Goal: Information Seeking & Learning: Find specific fact

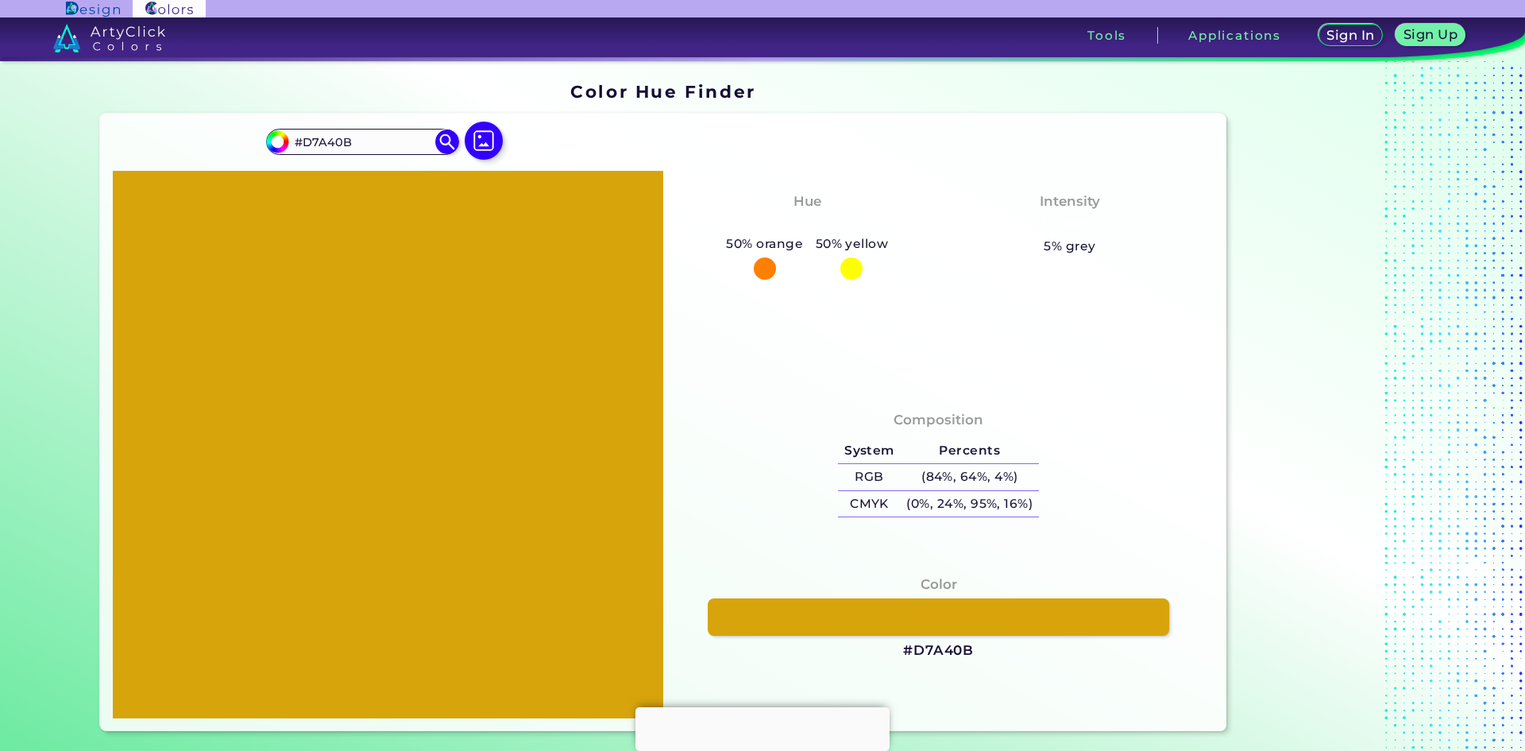
drag, startPoint x: 341, startPoint y: 138, endPoint x: 201, endPoint y: 138, distance: 140.6
click at [203, 138] on div "#d7a40b #D7A40B Acadia ◉ Acid Green ◉ Aero Blue ◉ Alabaster ◉ Albescent White ◉…" at bounding box center [663, 422] width 1127 height 617
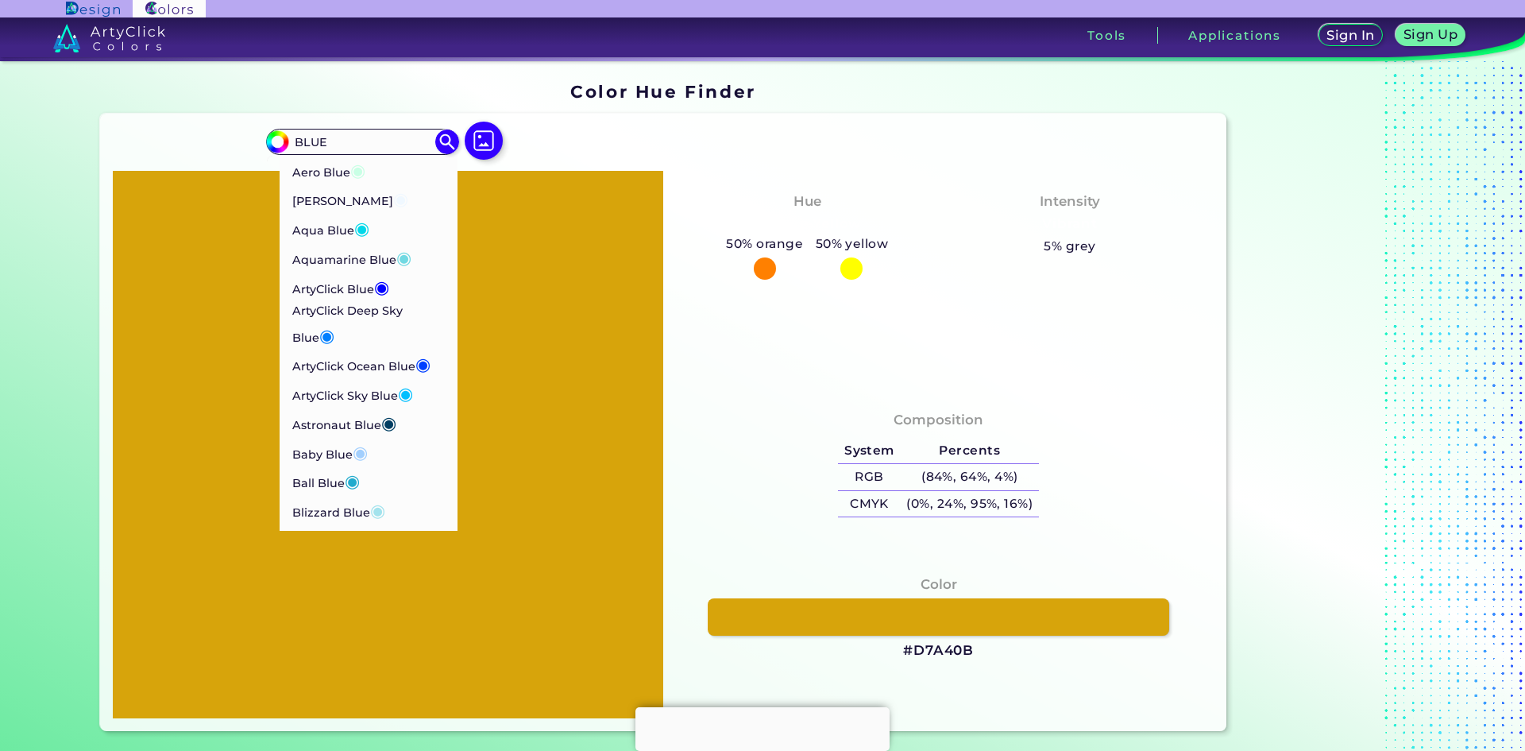
type input "BLUE"
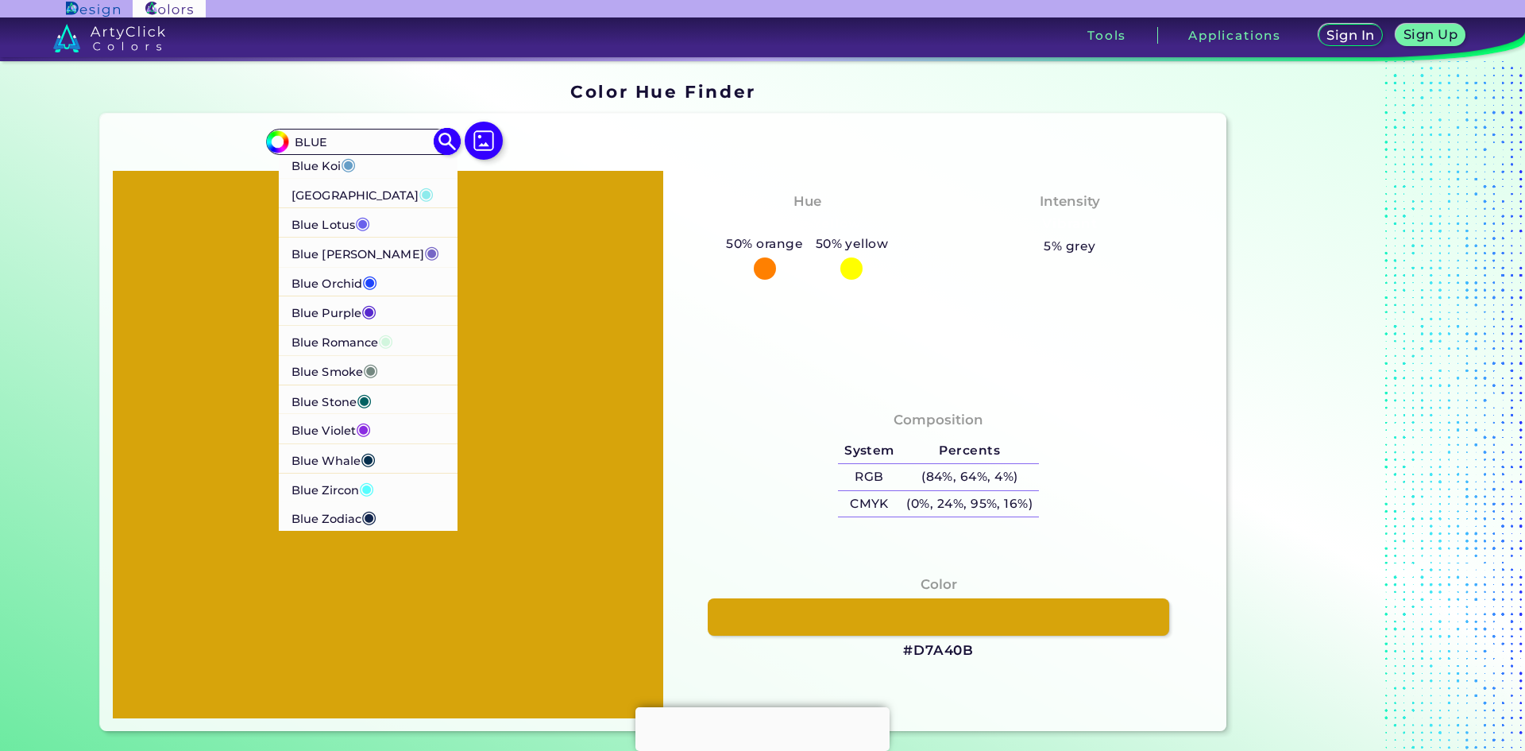
scroll to position [874, 0]
click at [339, 450] on p "Blue Whale ◉" at bounding box center [333, 456] width 84 height 29
type input "#042e4c"
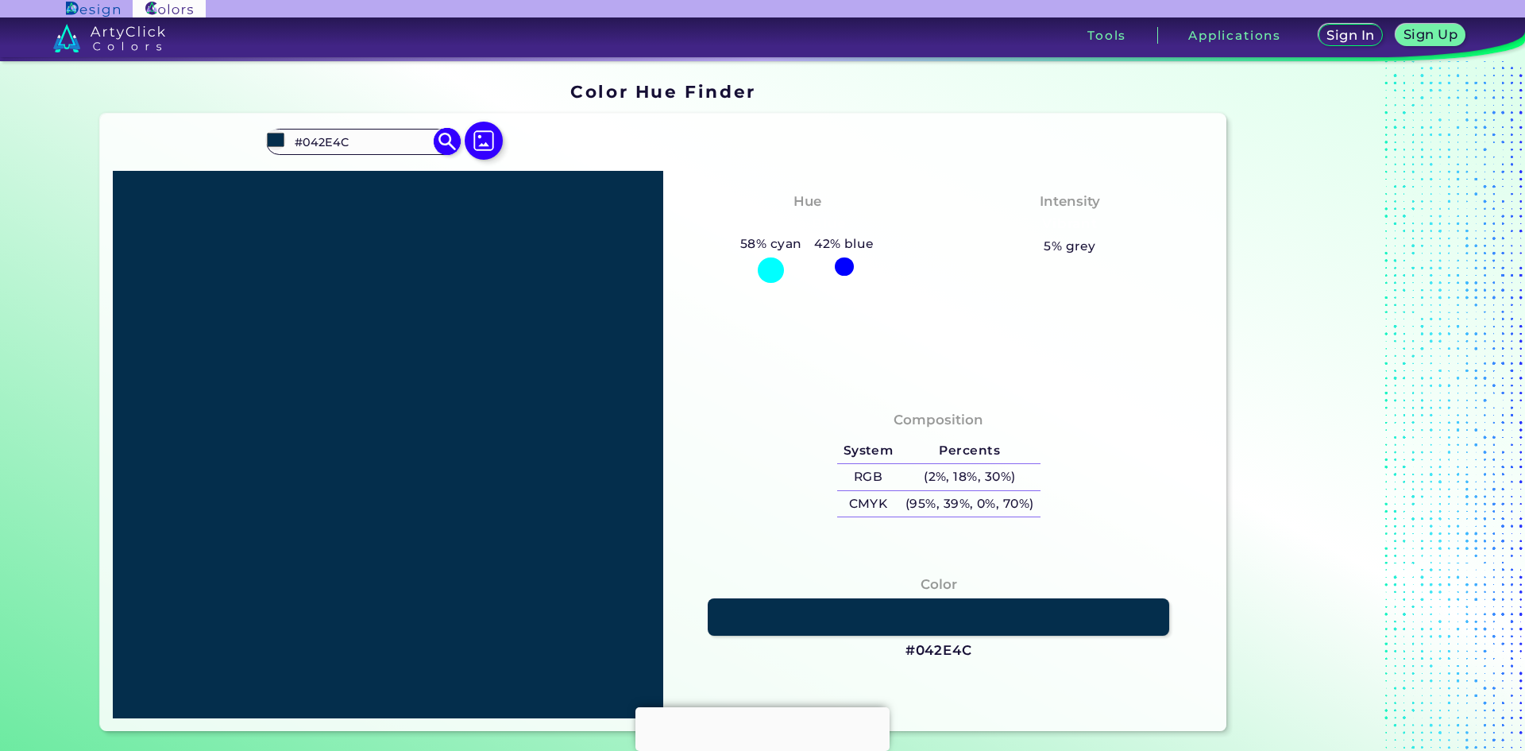
scroll to position [0, 0]
click at [407, 148] on input "#042E4C" at bounding box center [362, 141] width 148 height 21
type input "#"
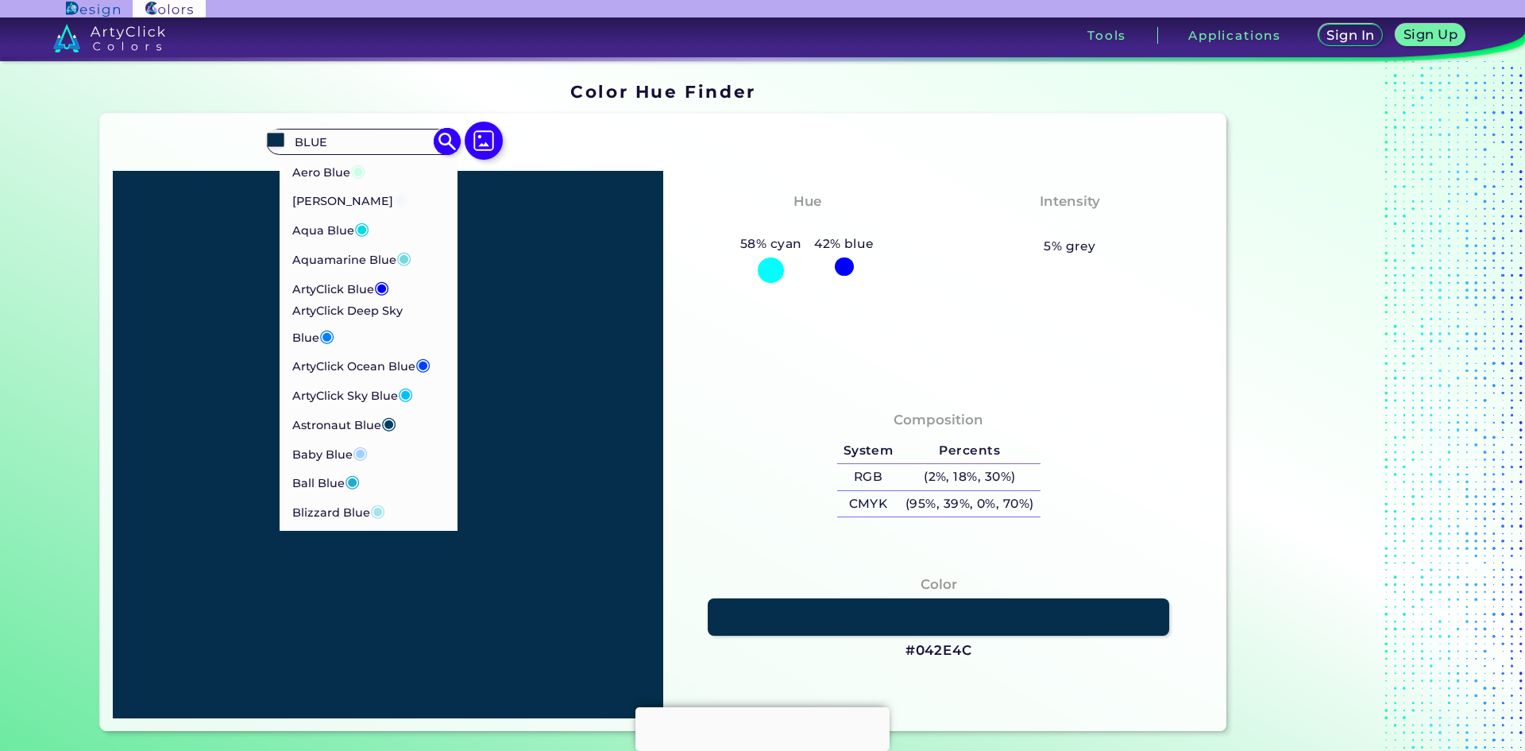
type input "BLUE"
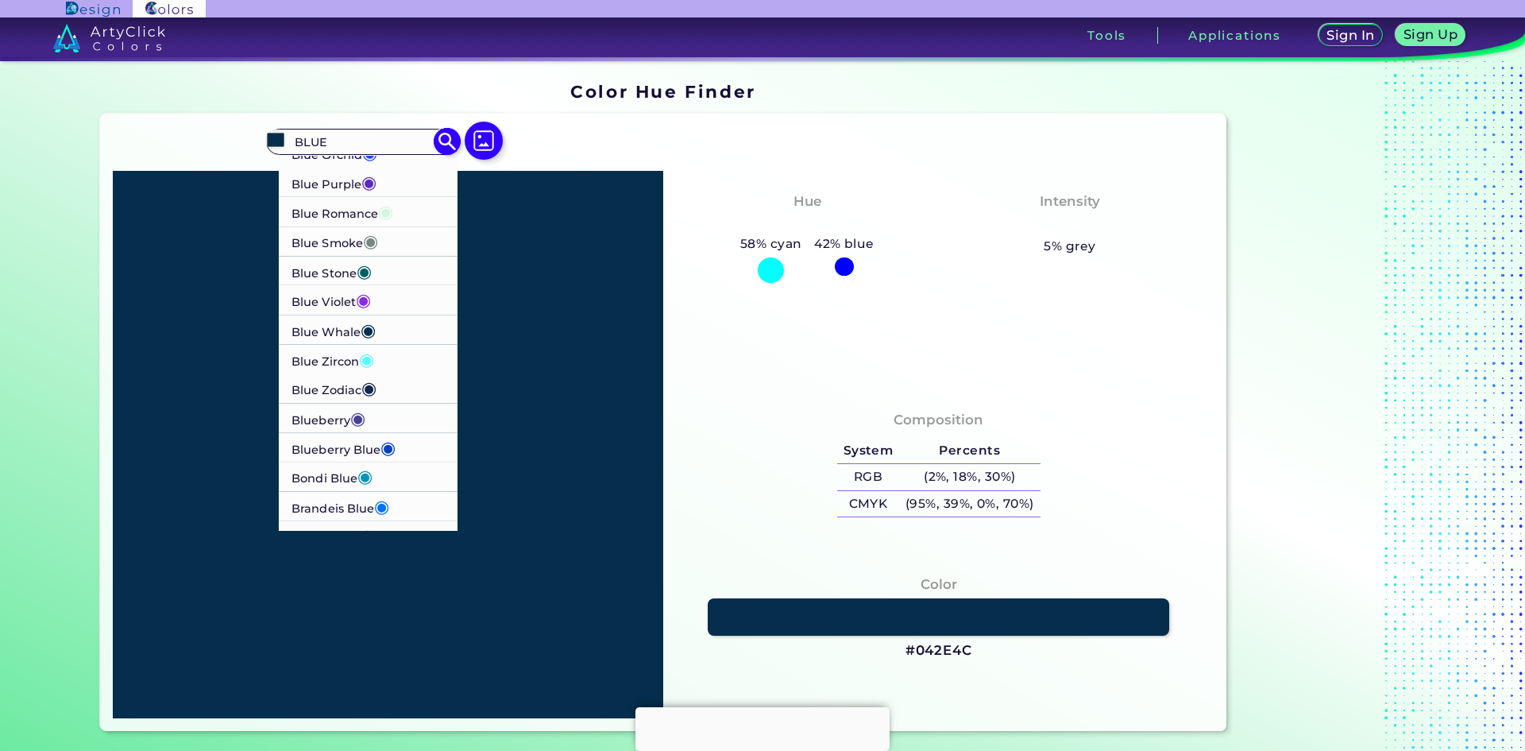
scroll to position [1032, 0]
click at [338, 360] on p "Blue Zodiac ◉" at bounding box center [333, 356] width 85 height 29
type input "#13264d"
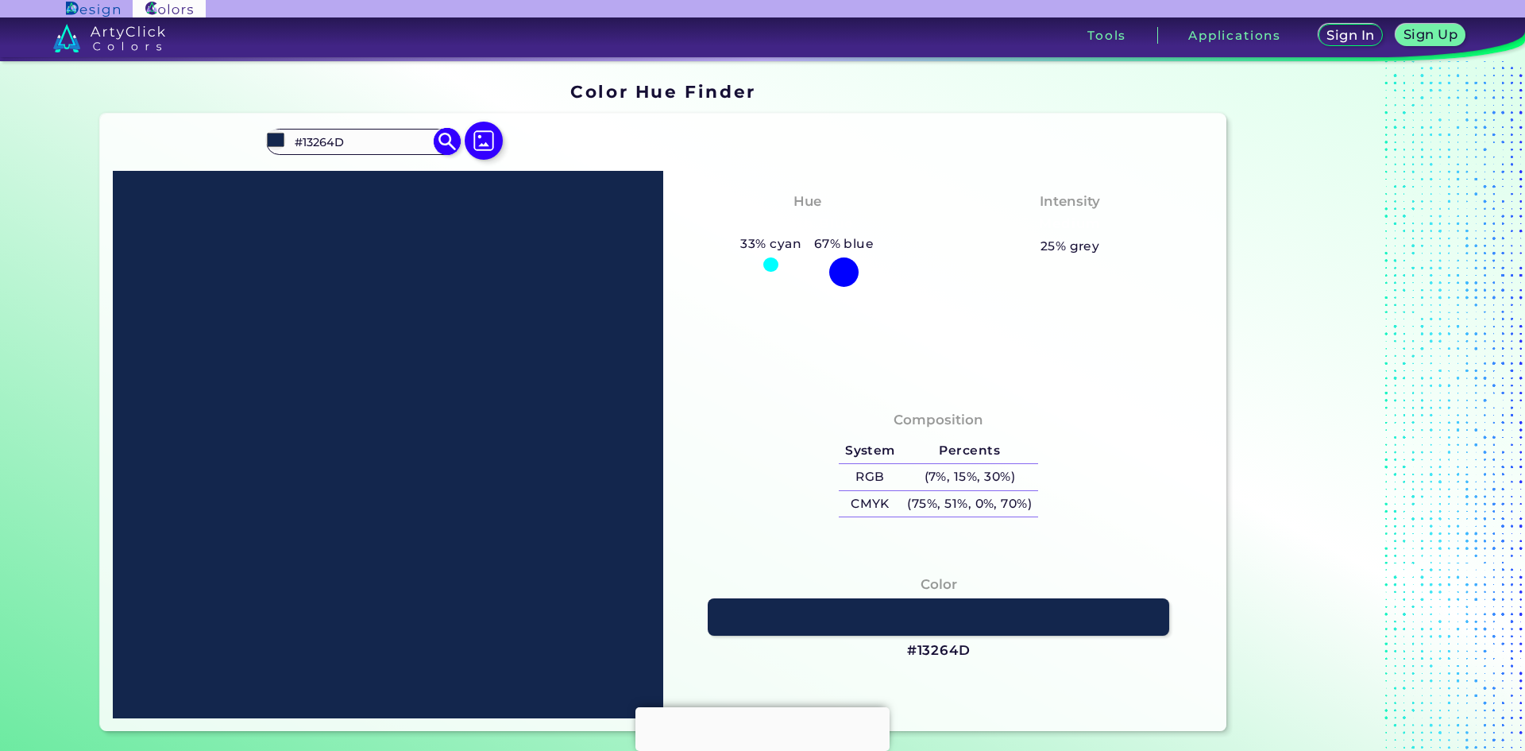
scroll to position [0, 0]
click at [423, 142] on input "#13264D" at bounding box center [362, 141] width 148 height 21
type input "#"
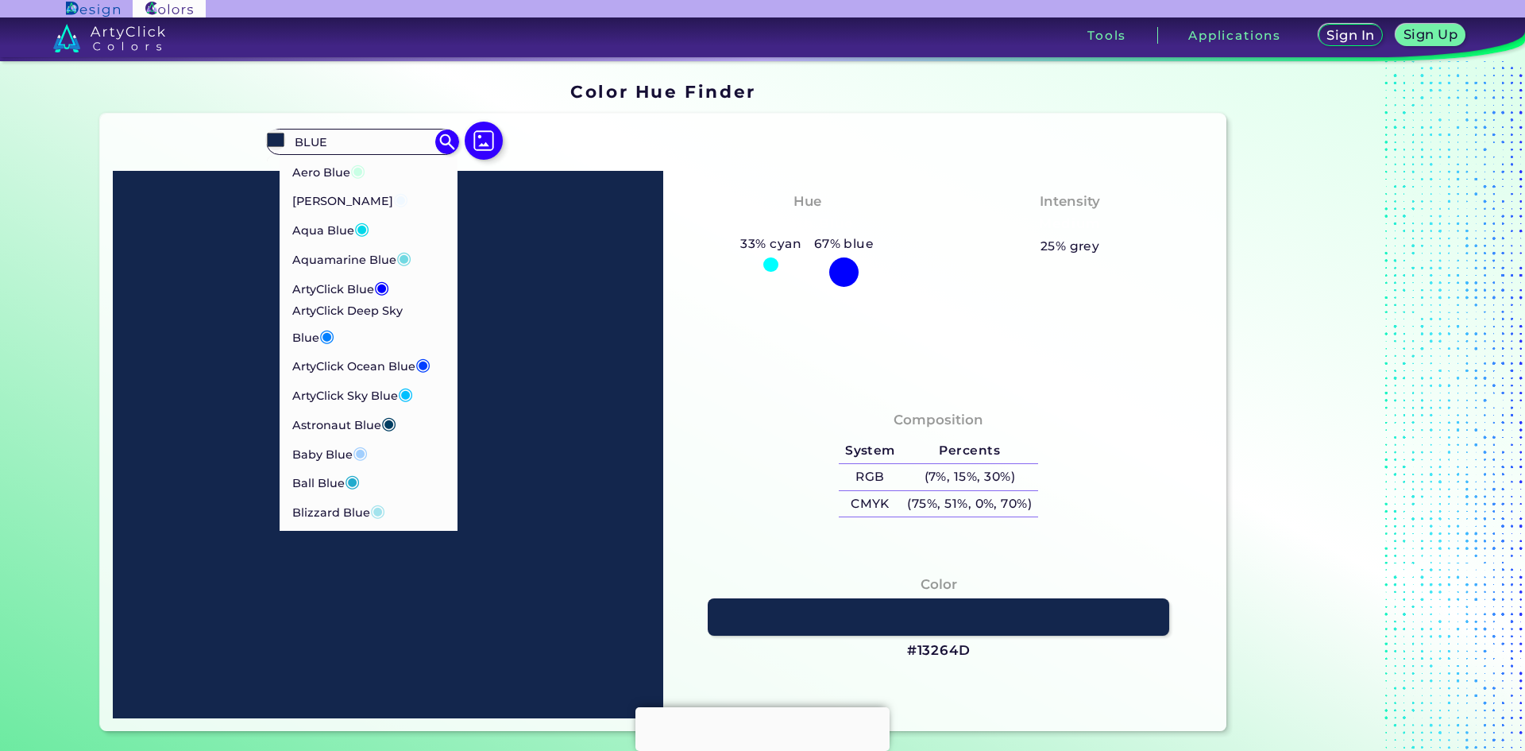
type input "BLUE"
click at [354, 363] on p "ArtyClick Ocean Blue ◉" at bounding box center [361, 359] width 140 height 29
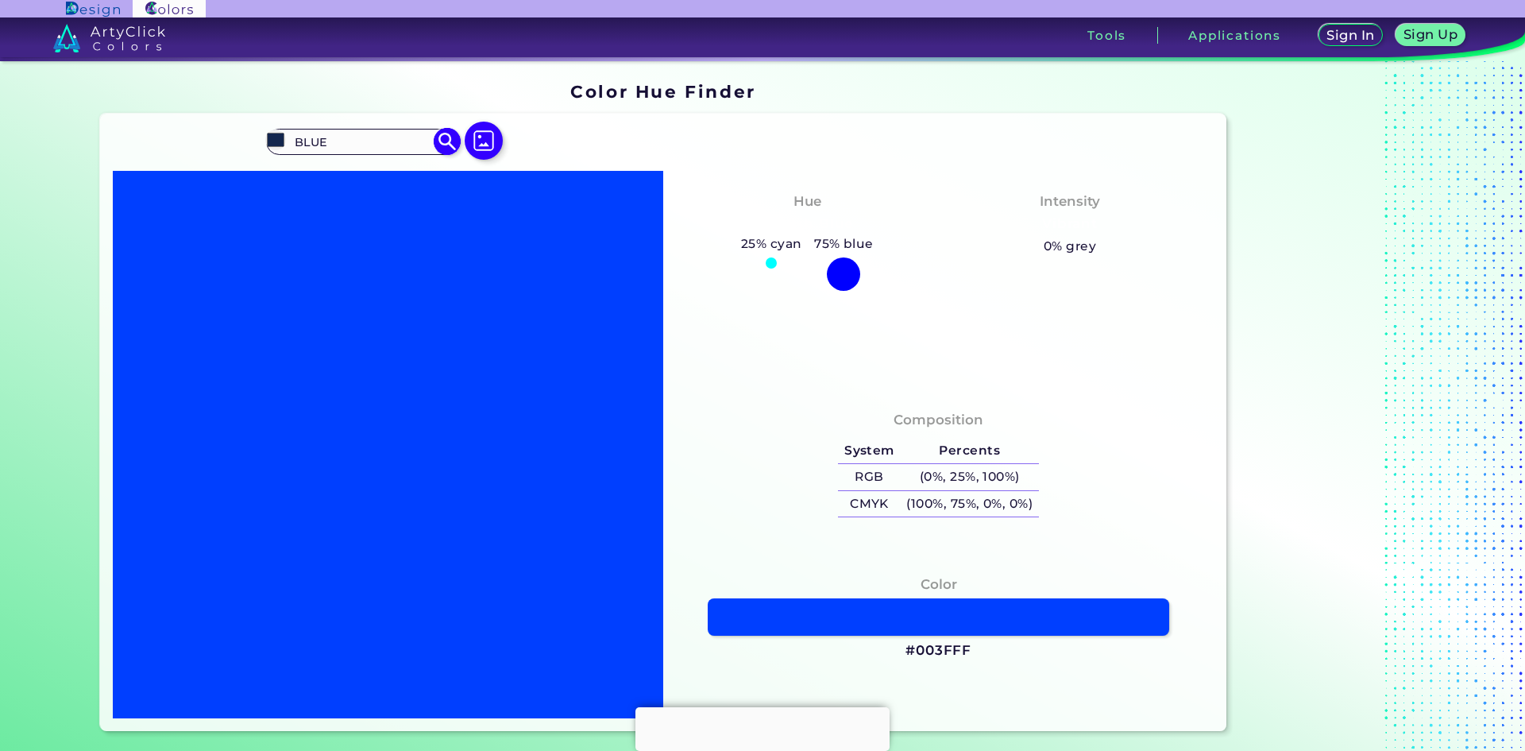
type input "#003fff"
click at [386, 143] on input "#003FFF" at bounding box center [362, 141] width 148 height 21
paste input "10840"
type input "#010840"
